Goal: Task Accomplishment & Management: Manage account settings

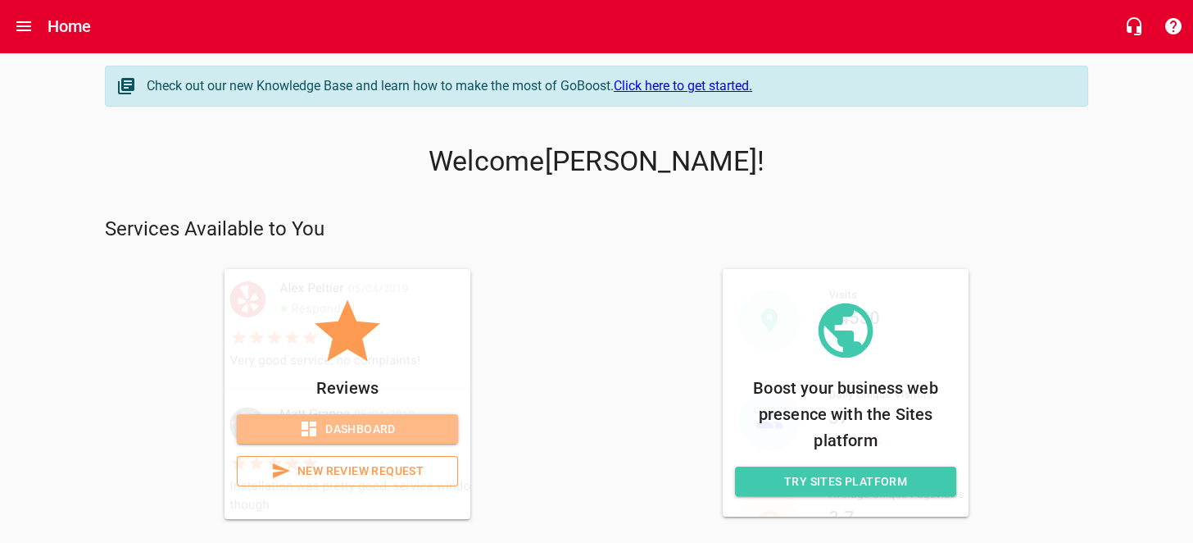
click at [323, 425] on span "Dashboard" at bounding box center [347, 429] width 195 height 20
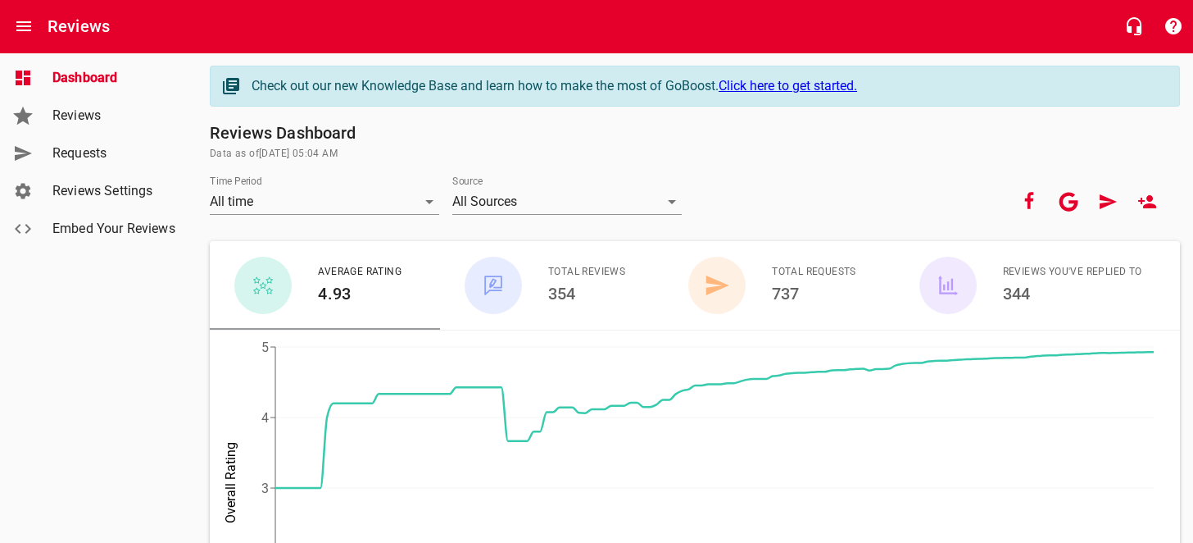
click at [115, 152] on span "Requests" at bounding box center [114, 153] width 125 height 20
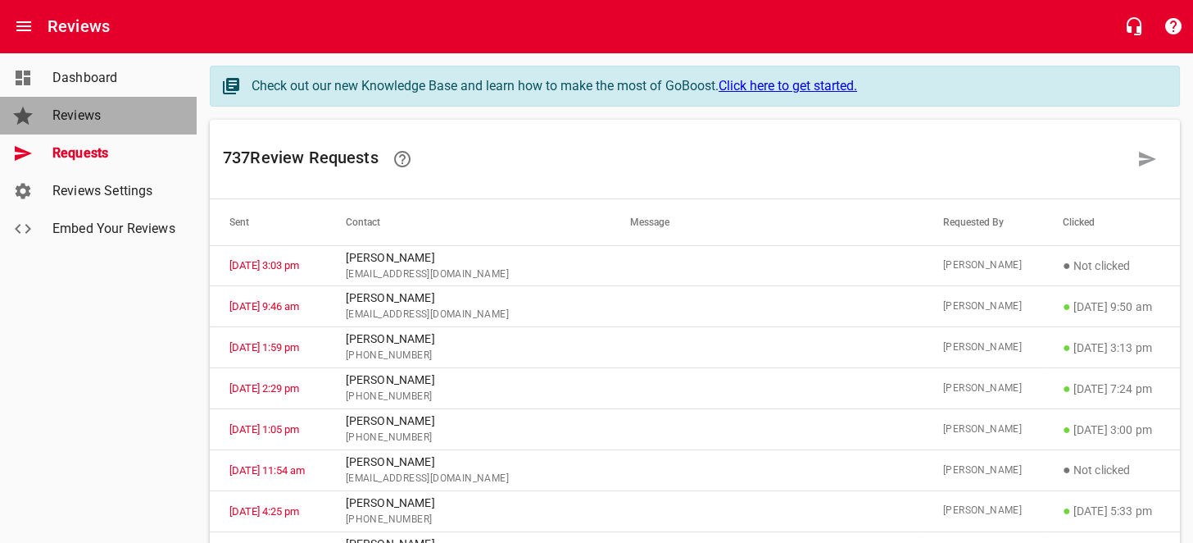
click at [102, 109] on span "Reviews" at bounding box center [114, 116] width 125 height 20
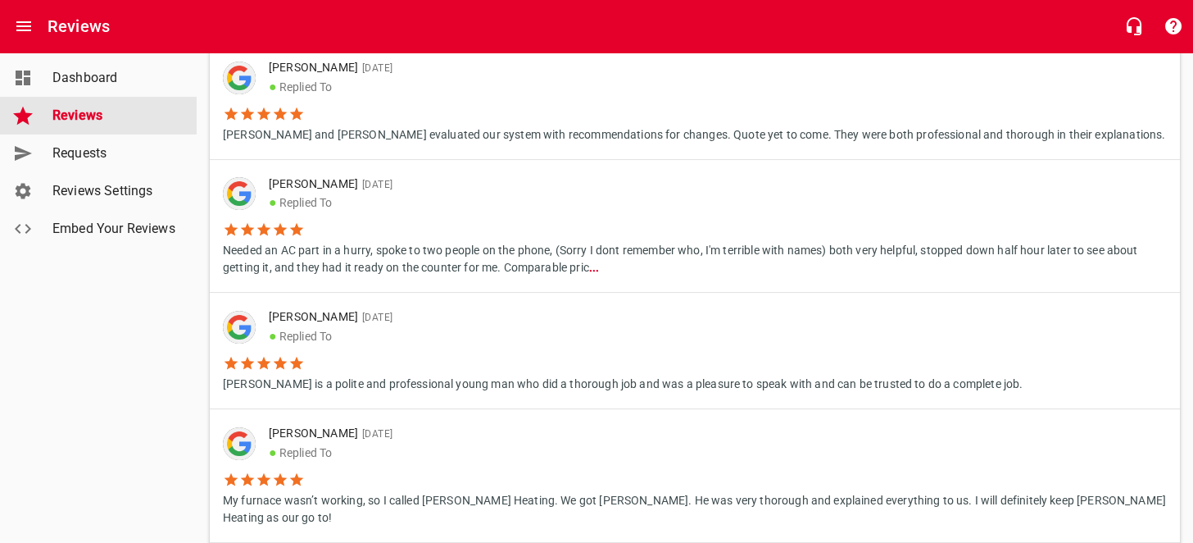
scroll to position [737, 0]
